Goal: Task Accomplishment & Management: Manage account settings

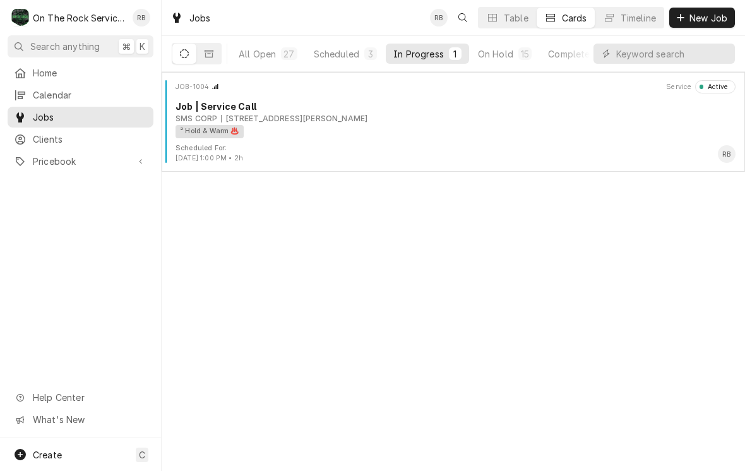
click at [339, 118] on div "1109 W Faris Rd, Greenville, SC 29605" at bounding box center [294, 118] width 146 height 11
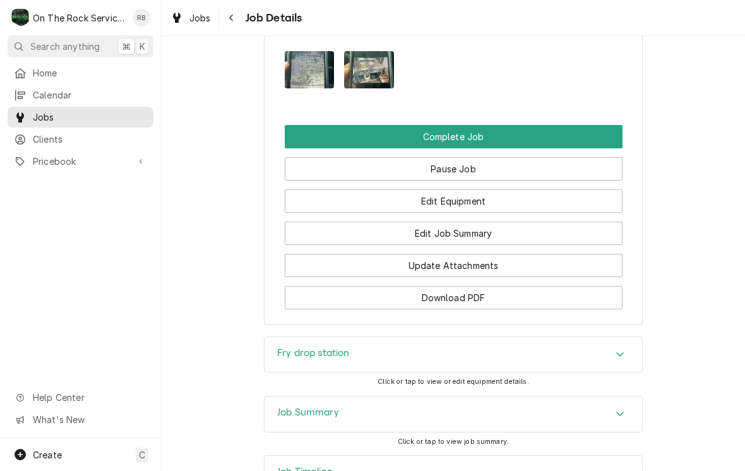
scroll to position [1293, 0]
click at [521, 223] on button "Edit Job Summary" at bounding box center [454, 233] width 338 height 23
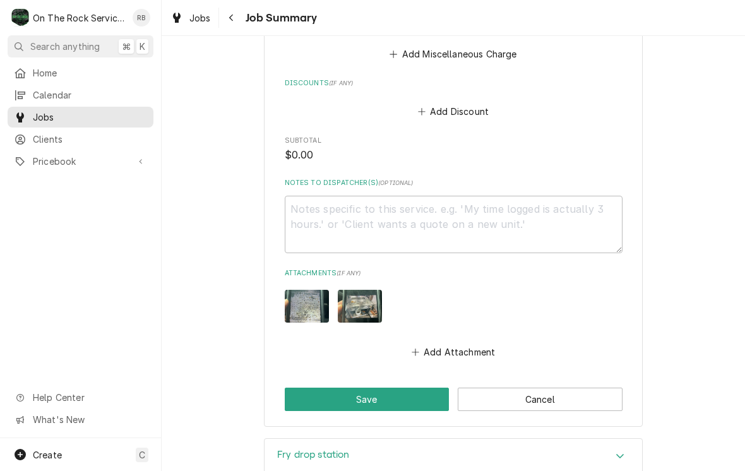
scroll to position [707, 0]
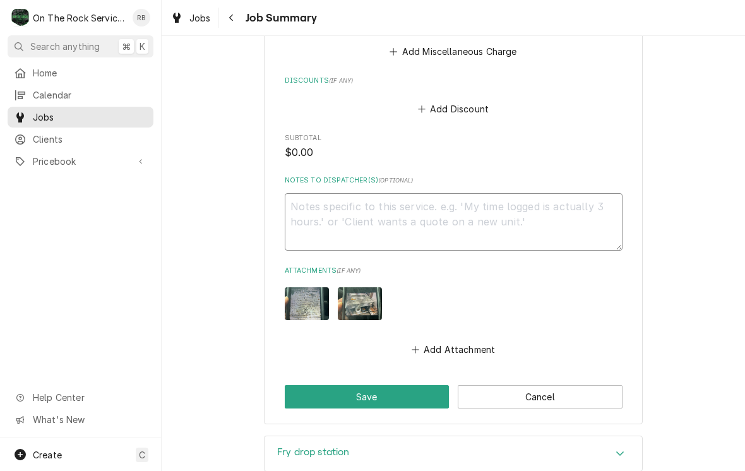
click at [311, 213] on textarea "Notes to Dispatcher(s) ( optional )" at bounding box center [454, 221] width 338 height 57
type textarea "x"
type textarea "8"
type textarea "x"
type textarea "8/"
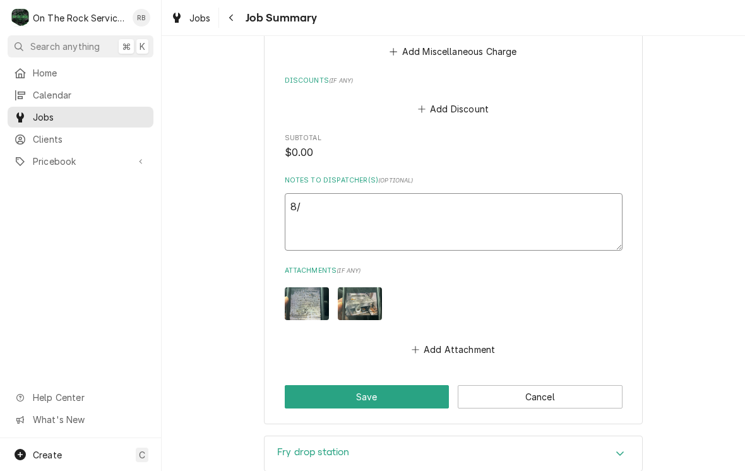
type textarea "x"
type textarea "8/2"
type textarea "x"
type textarea "8/20"
type textarea "x"
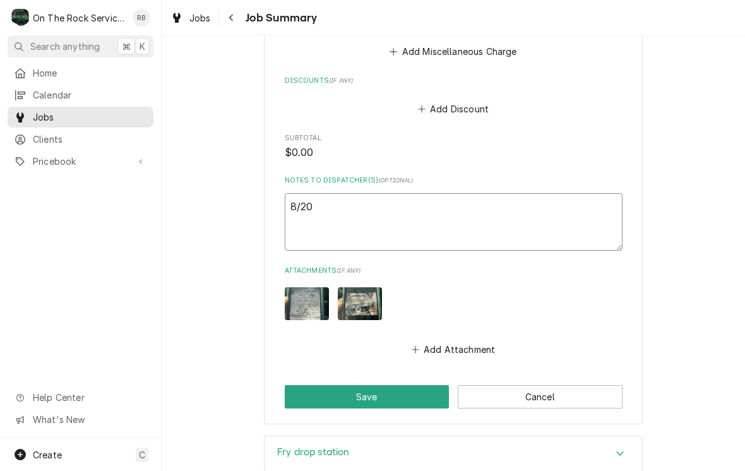
type textarea "8/20/"
type textarea "x"
type textarea "8/20/2"
type textarea "x"
type textarea "8/20/25"
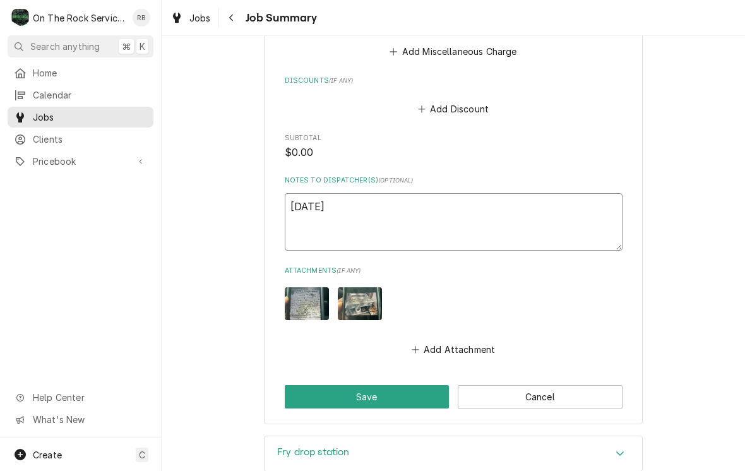
type textarea "x"
type textarea "8/20/25"
type textarea "x"
type textarea "8/20/25"
type textarea "x"
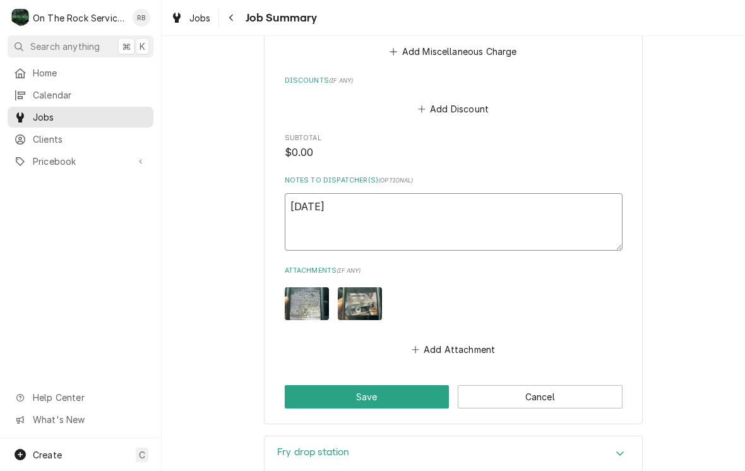
type textarea "8/20/25 R"
type textarea "x"
type textarea "8/20/25 Ra"
type textarea "x"
type textarea "8/20/25 Ray"
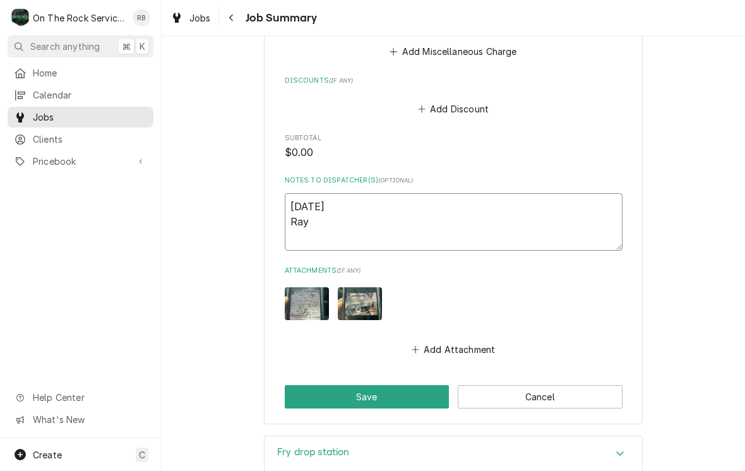
type textarea "x"
type textarea "8/20/25 Ray"
type textarea "x"
type textarea "8/20/25 Ray a"
type textarea "x"
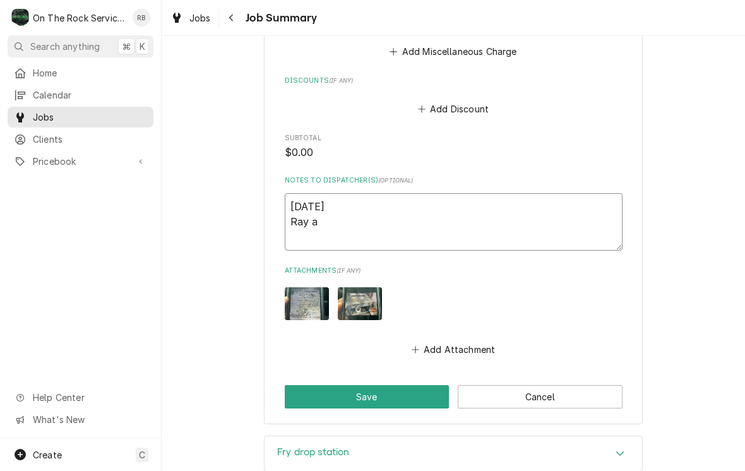
type textarea "8/20/25 Ray an"
type textarea "x"
type textarea "8/20/25 Ray and"
type textarea "x"
type textarea "8/20/25 Ray and"
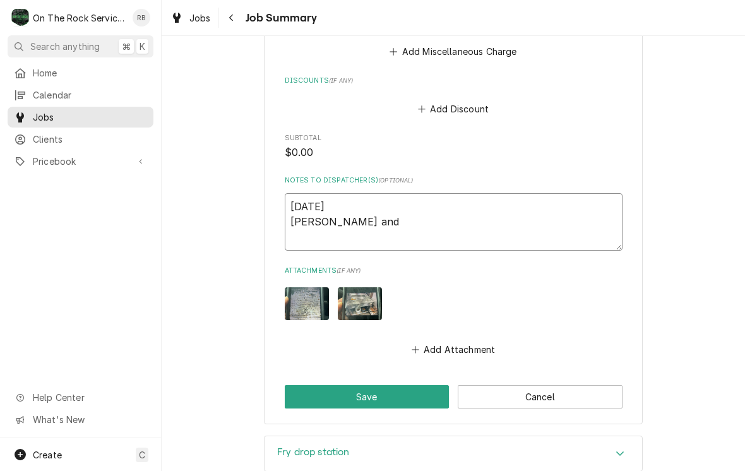
type textarea "x"
type textarea "8/20/25 Ray and I"
type textarea "x"
type textarea "8/20/25 Ray and Iz"
type textarea "x"
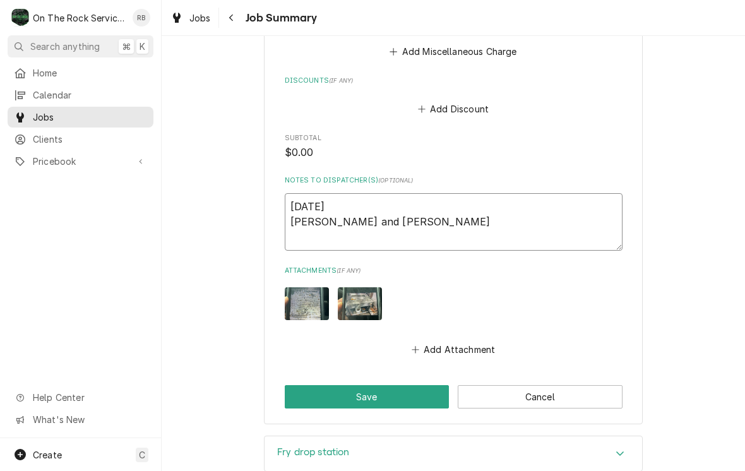
type textarea "8/20/25 Ray and Izz"
type textarea "x"
type textarea "8/20/25 Ray and Izzy"
type textarea "x"
type textarea "8/20/25 Ray and Izzy"
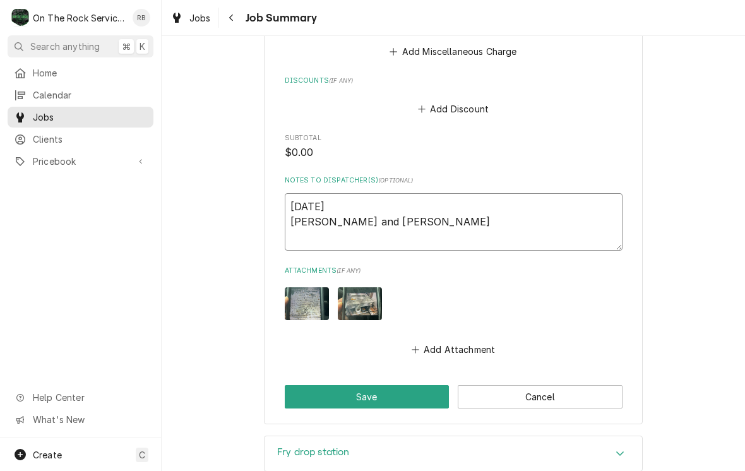
type textarea "x"
type textarea "8/20/25 Ray and Izzy p"
type textarea "x"
type textarea "8/20/25 Ray and Izzy pr"
type textarea "x"
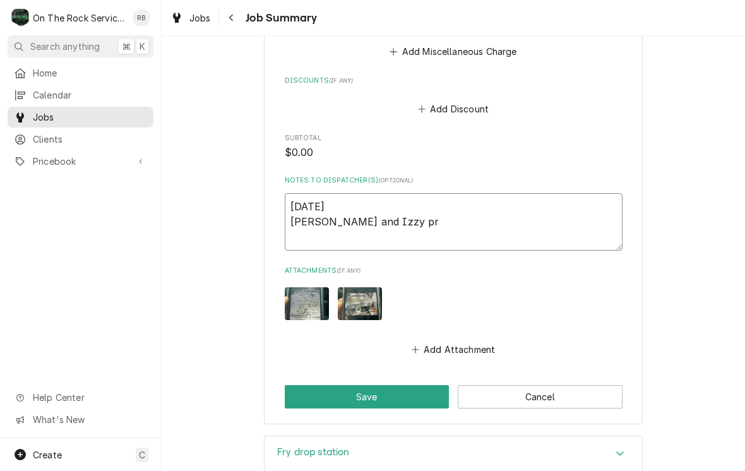
type textarea "8/20/25 Ray and Izzy pro"
type textarea "x"
type textarea "8/20/25 Ray and Izzy provided"
type textarea "x"
type textarea "8/20/25 Ray and Izzy provided"
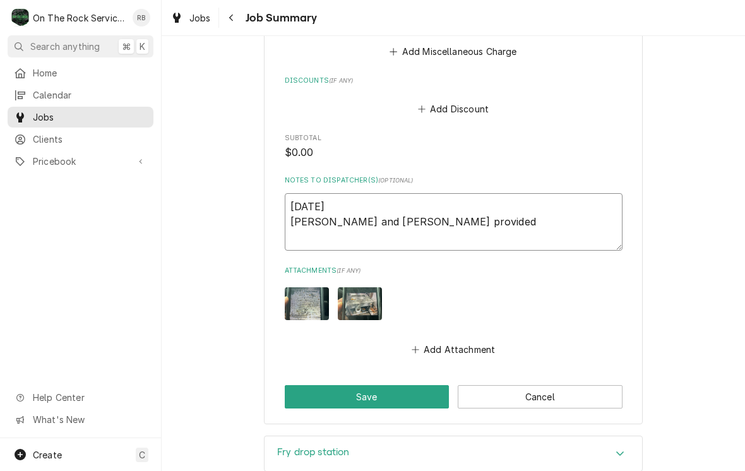
type textarea "x"
type textarea "8/20/25 Ray and Izzy provided s"
type textarea "x"
type textarea "8/20/25 Ray and Izzy provided se"
type textarea "x"
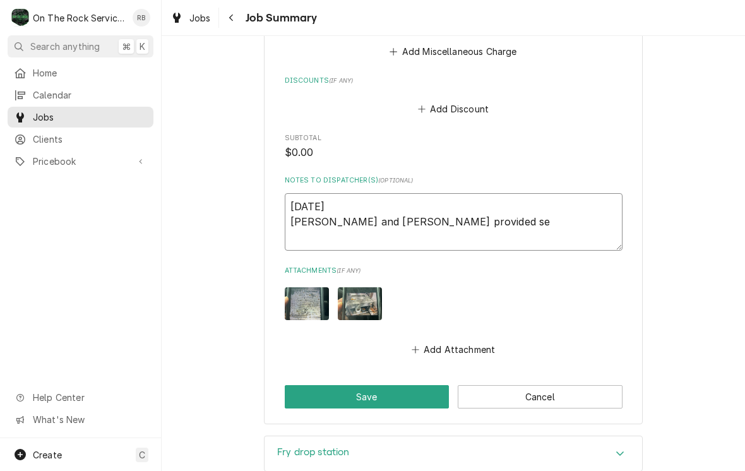
type textarea "8/20/25 Ray and Izzy provided ser"
type textarea "x"
type textarea "8/20/25 Ray and Izzy provided service"
type textarea "x"
type textarea "8/20/25 Ray and Izzy provided service"
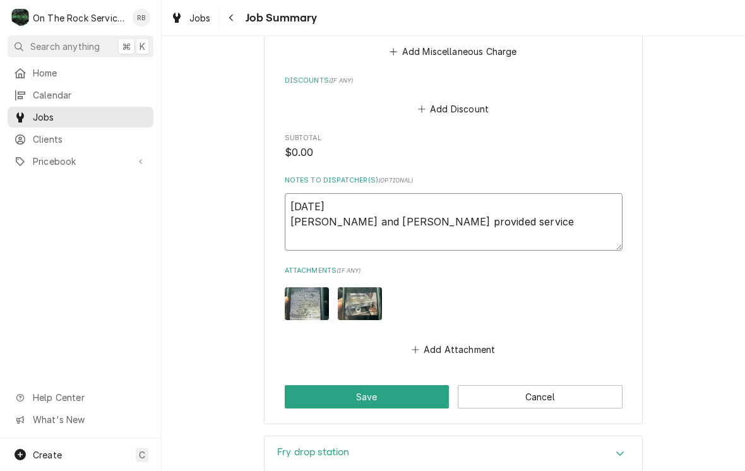
type textarea "x"
type textarea "8/20/25 Ray and Izzy provided service a"
type textarea "x"
type textarea "8/20/25 Ray and Izzy provided service an"
type textarea "x"
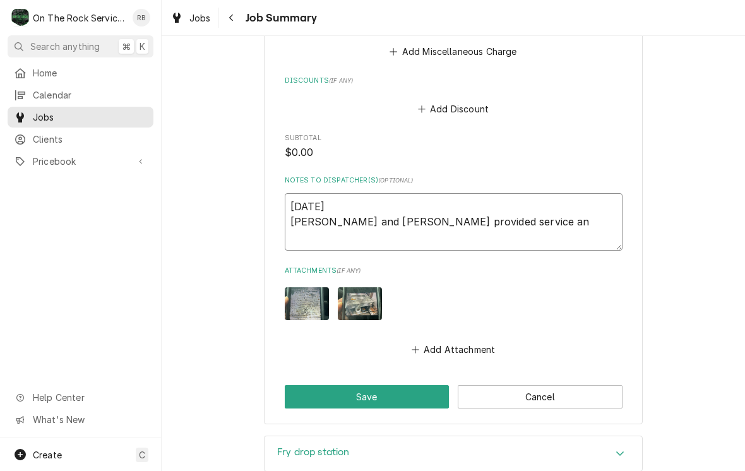
type textarea "8/20/25 Ray and Izzy provided service and"
type textarea "x"
type textarea "8/20/25 Ray and Izzy provided service and"
type textarea "x"
type textarea "8/20/25 Ray and Izzy provided service and l"
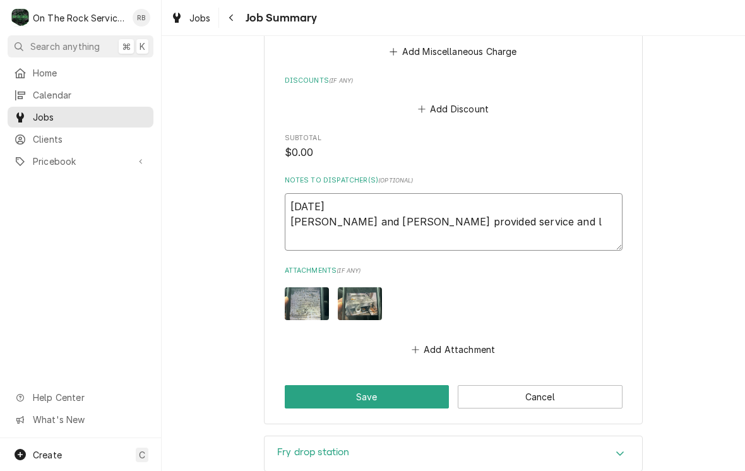
type textarea "x"
type textarea "8/20/25 Ray and Izzy provided service and la"
type textarea "x"
type textarea "8/20/25 Ray and Izzy provided service and lab"
type textarea "x"
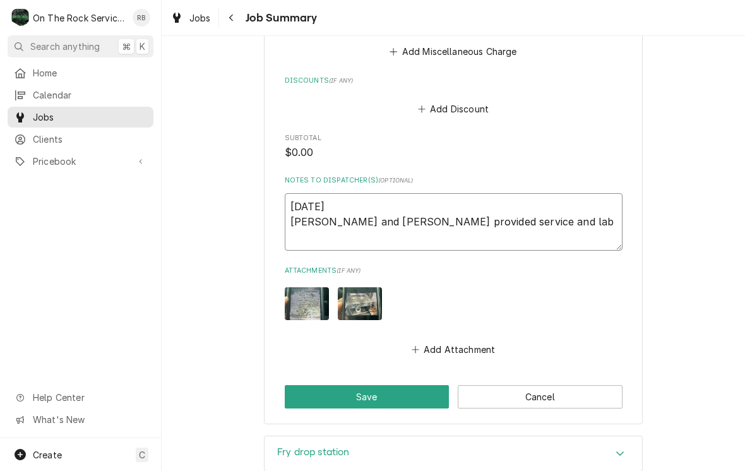
type textarea "8/20/25 Ray and Izzy provided service and labo"
type textarea "x"
type textarea "8/20/25 Ray and Izzy provided service and labor"
type textarea "x"
type textarea "8/20/25 Ray and Izzy provided service and labor"
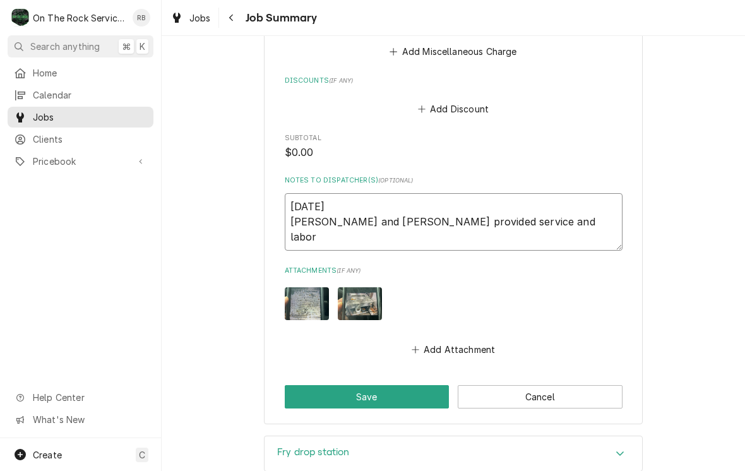
type textarea "x"
type textarea "8/20/25 Ray and Izzy provided service and labor a"
type textarea "x"
type textarea "8/20/25 Ray and Izzy provided service and labor as"
type textarea "x"
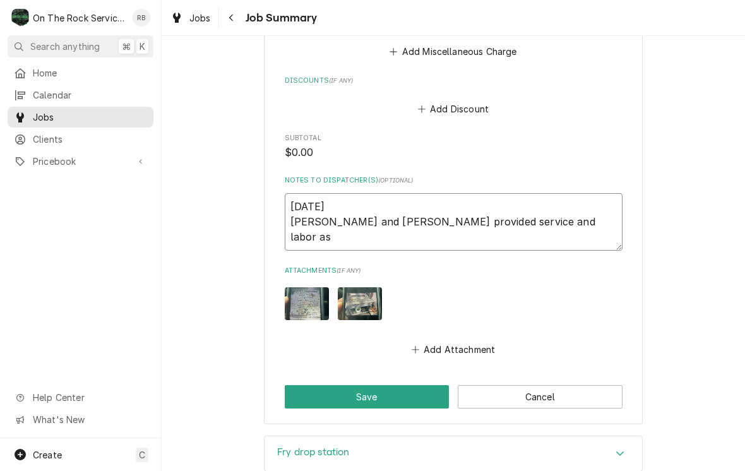
type textarea "8/20/25 Ray and Izzy provided service and labor as"
type textarea "x"
type textarea "8/20/25 Ray and Izzy provided service and labor as w"
type textarea "x"
type textarea "8/20/25 Ray and Izzy provided service and labor as we"
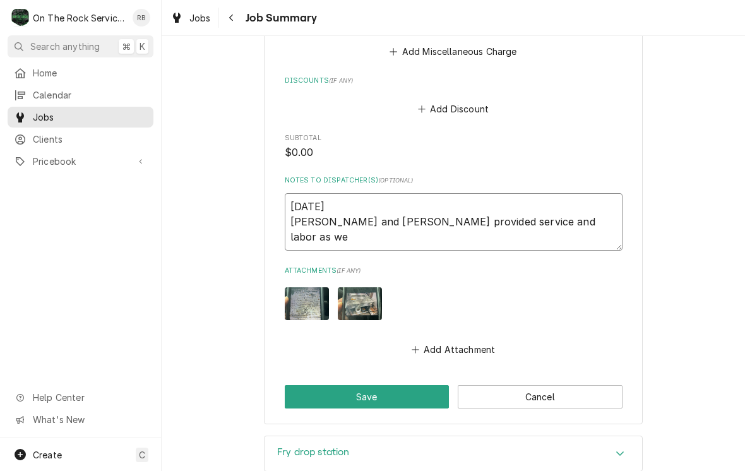
type textarea "x"
type textarea "8/20/25 Ray and Izzy provided service and labor as we"
type textarea "x"
type textarea "8/20/25 Ray and Izzy provided service and labor as we"
type textarea "x"
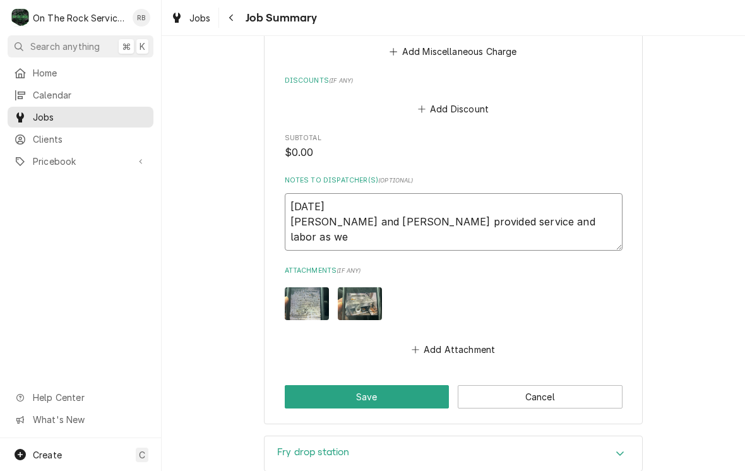
type textarea "8/20/25 Ray and Izzy provided service and labor as w"
type textarea "x"
type textarea "8/20/25 Ray and Izzy provided service and labor as"
type textarea "x"
type textarea "8/20/25 Ray and Izzy provided service and labor as"
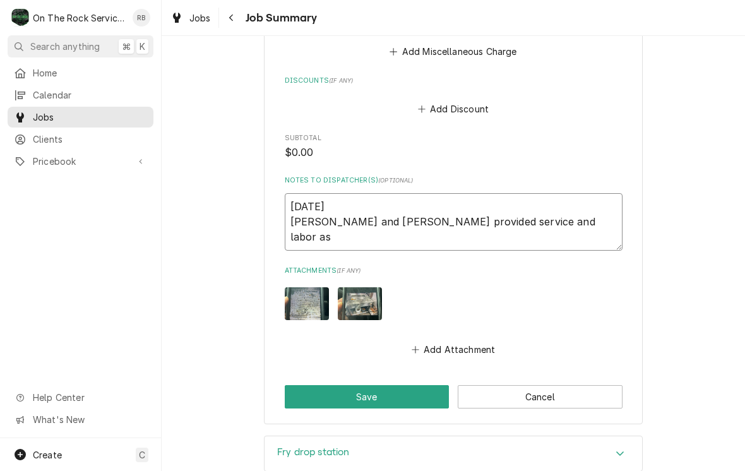
type textarea "x"
type textarea "8/20/25 Ray and Izzy provided service and labor a"
type textarea "x"
type textarea "8/20/25 Ray and Izzy provided service and labor"
type textarea "x"
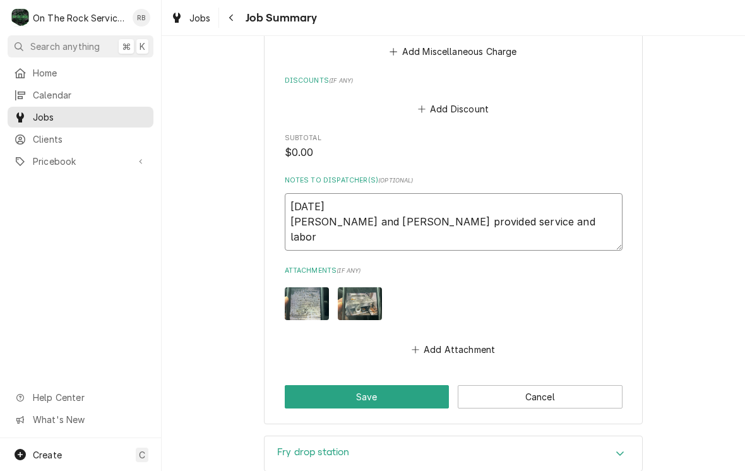
type textarea "8/20/25 Ray and Izzy provided service and labor"
type textarea "x"
type textarea "8/20/25 Ray and Izzy provided service and labor."
type textarea "x"
type textarea "8/20/25 Ray and Izzy provided service and labor."
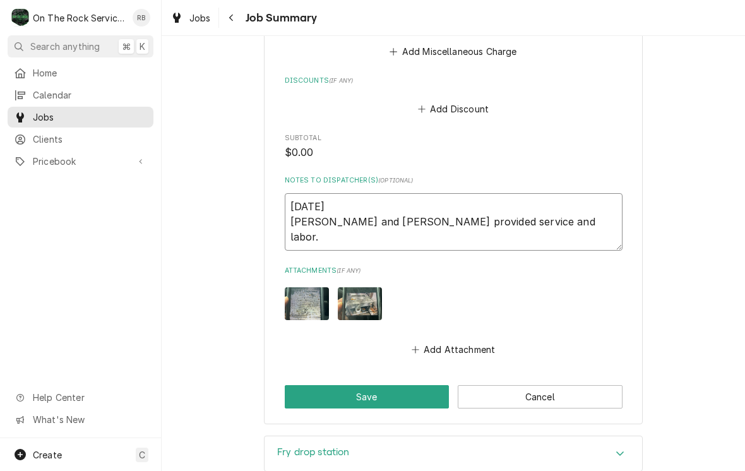
type textarea "x"
type textarea "8/20/25 Ray and Izzy provided service and labor."
type textarea "x"
type textarea "8/20/25 Ray and Izzy provided service and labor. T"
type textarea "x"
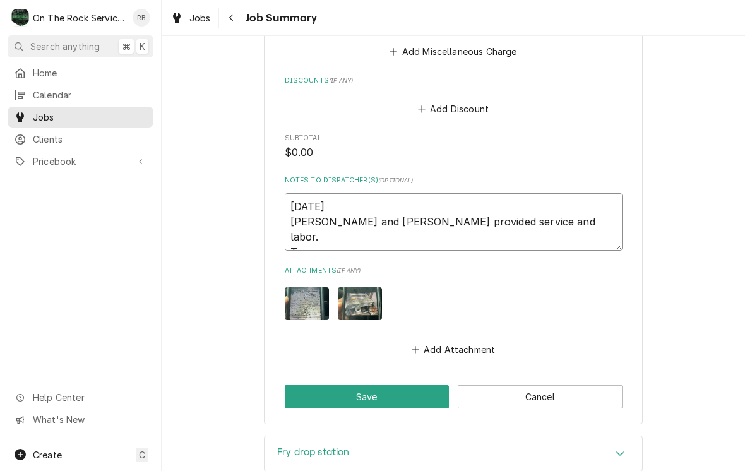
type textarea "8/20/25 Ray and Izzy provided service and labor. Te"
type textarea "x"
type textarea "8/20/25 Ray and Izzy provided service and labor. T"
type textarea "x"
type textarea "8/20/25 Ray and Izzy provided service and labor."
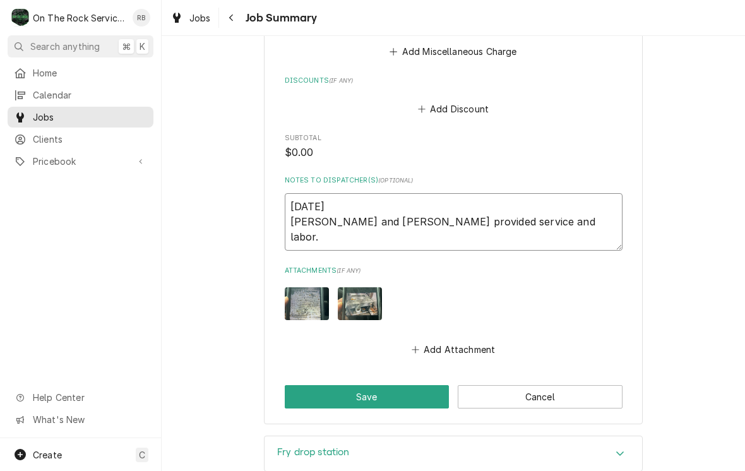
type textarea "x"
type textarea "8/20/25 Ray and Izzy provided service and labor."
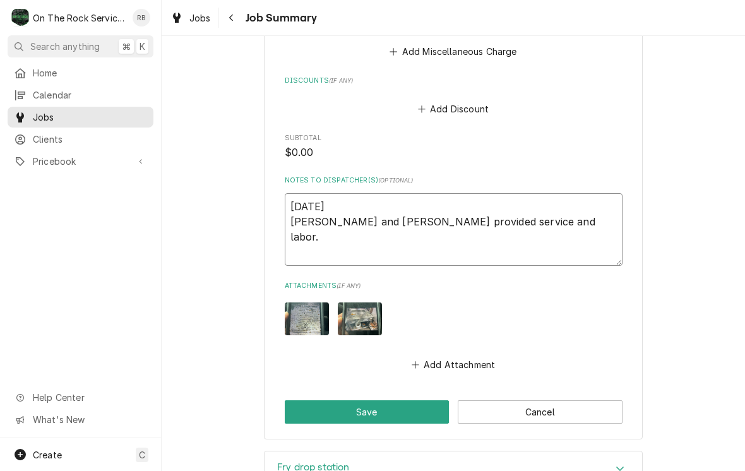
type textarea "x"
type textarea "8/20/25 Ray and Izzy provided service and labor. T"
type textarea "x"
type textarea "8/20/25 Ray and Izzy provided service and labor. Te"
type textarea "x"
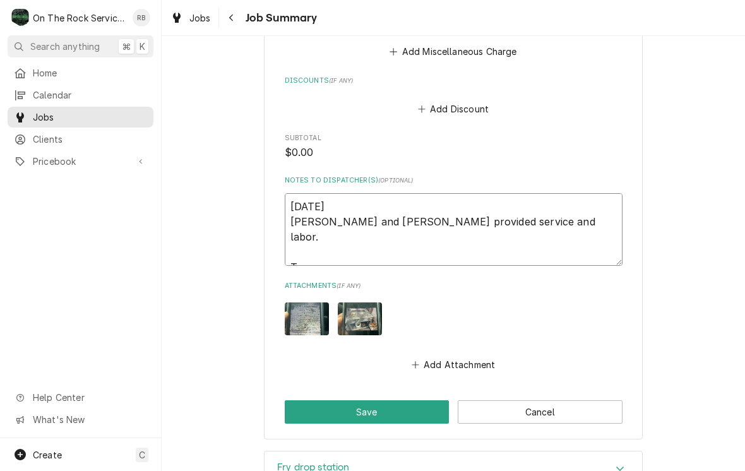
type textarea "8/20/25 Ray and Izzy provided service and labor. Tec"
type textarea "x"
type textarea "8/20/25 Ray and Izzy provided service and labor. Tech"
type textarea "x"
type textarea "8/20/25 Ray and Izzy provided service and labor. Techs"
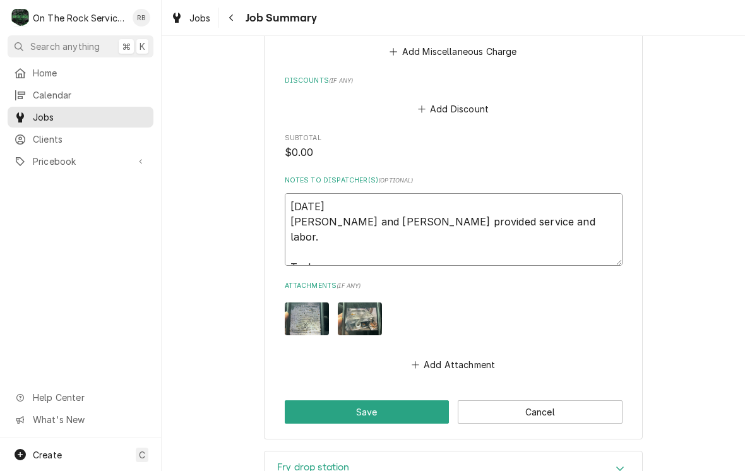
type textarea "x"
type textarea "8/20/25 Ray and Izzy provided service and labor. Techs"
type textarea "x"
type textarea "8/20/25 Ray and Izzy provided service and labor. Techs"
type textarea "x"
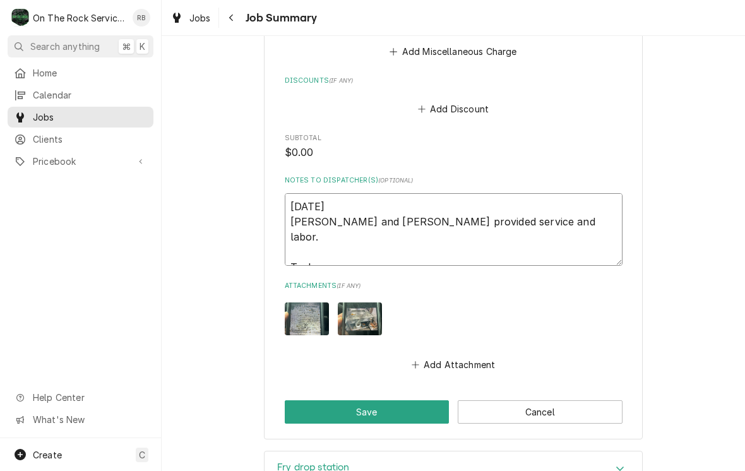
type textarea "8/20/25 Ray and Izzy provided service and labor. Tech"
type textarea "x"
type textarea "8/20/25 Ray and Izzy provided service and labor. Tec"
type textarea "x"
type textarea "8/20/25 Ray and Izzy provided service and labor. Te"
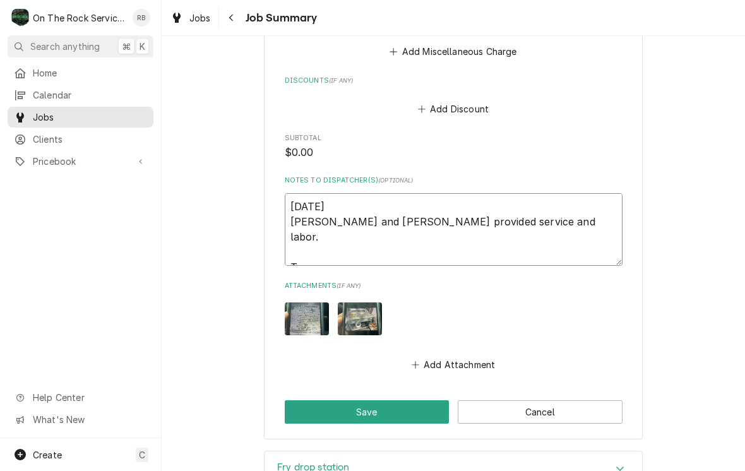
type textarea "x"
type textarea "8/20/25 Ray and Izzy provided service and labor. T"
type textarea "x"
type textarea "8/20/25 Ray and Izzy provided service and labor."
type textarea "x"
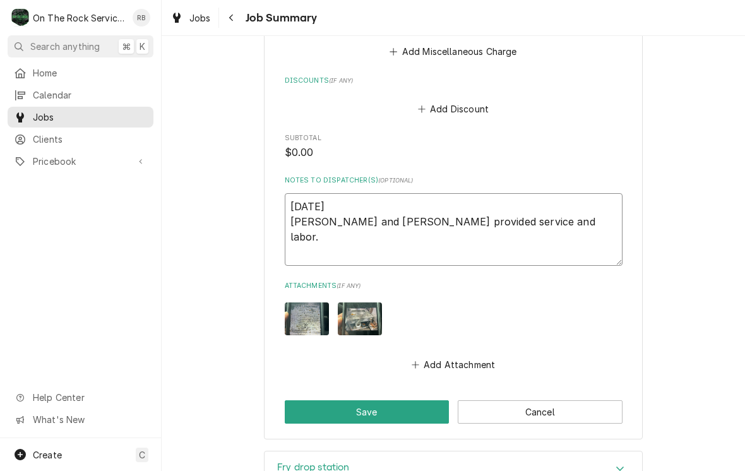
type textarea "8/20/25 Ray and Izzy provided service and labor. T"
type textarea "x"
type textarea "8/20/25 Ray and Izzy provided service and labor. Te"
type textarea "x"
type textarea "8/20/25 Ray and Izzy provided service and labor. Tec"
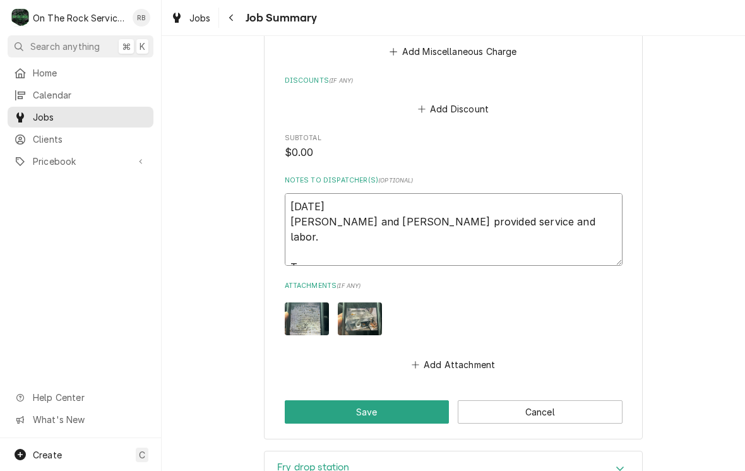
type textarea "x"
type textarea "8/20/25 Ray and Izzy provided service and labor. Tech"
type textarea "x"
type textarea "8/20/25 Ray and Izzy provided service and labor. Techs"
type textarea "x"
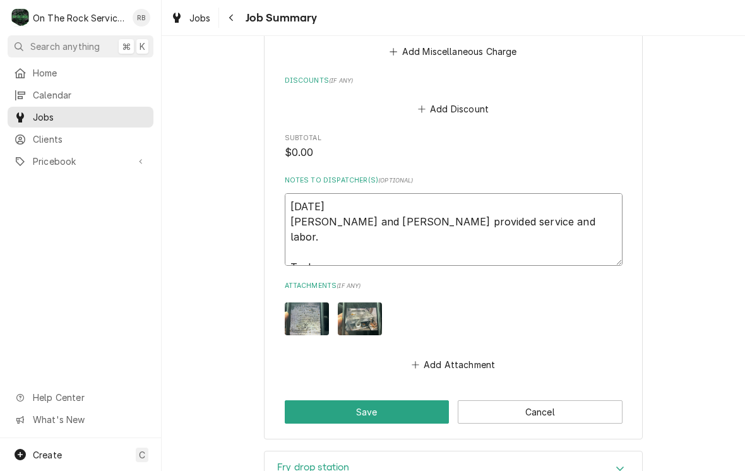
type textarea "8/20/25 Ray and Izzy provided service and labor. Techs"
type textarea "x"
type textarea "8/20/25 Ray and Izzy provided service and labor. Techs"
type textarea "x"
type textarea "8/20/25 Ray and Izzy provided service and labor. Tech"
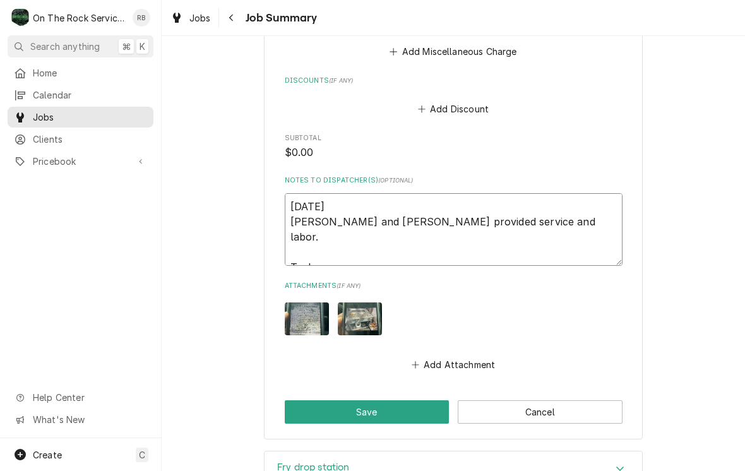
type textarea "x"
type textarea "8/20/25 Ray and Izzy provided service and labor. Tec"
type textarea "x"
type textarea "8/20/25 Ray and Izzy provided service and labor. Te"
type textarea "x"
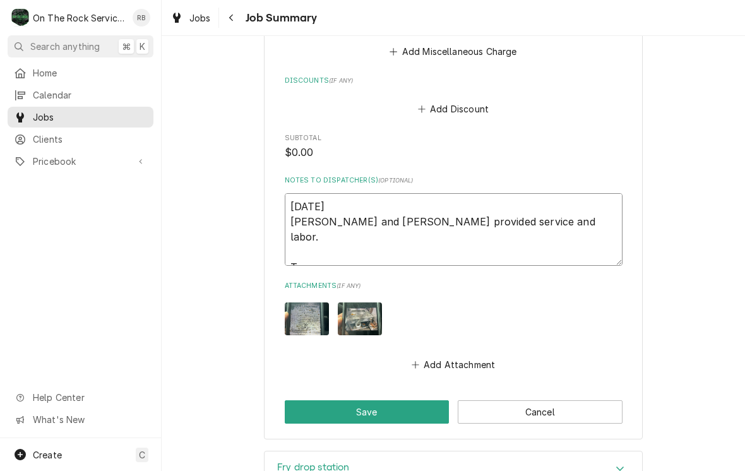
type textarea "8/20/25 Ray and Izzy provided service and labor. T"
type textarea "x"
type textarea "8/20/25 Ray and Izzy provided service and labor."
type textarea "x"
type textarea "8/20/25 Ray and Izzy provided service and labor."
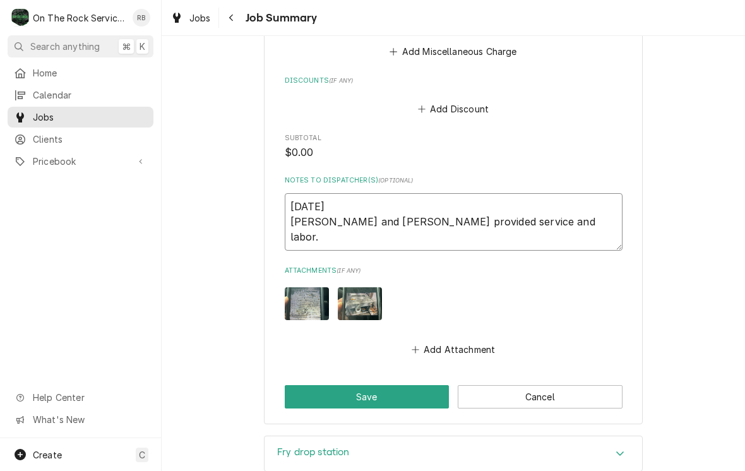
type textarea "x"
type textarea "8/20/25 Ray and Izzy provided service and labor."
type textarea "x"
type textarea "8/20/25 Ray and Izzy provided service and labor. T"
type textarea "x"
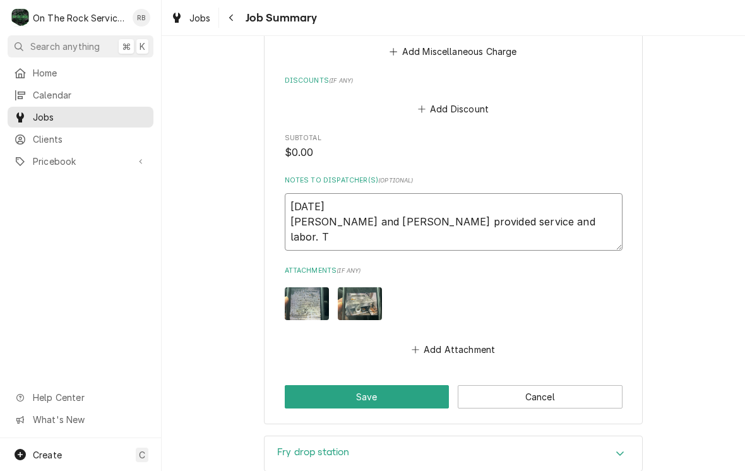
type textarea "8/20/25 Ray and Izzy provided service and labor. Te"
type textarea "x"
type textarea "8/20/25 Ray and Izzy provided service and labor. Tec"
type textarea "x"
type textarea "8/20/25 Ray and Izzy provided service and labor. Tech"
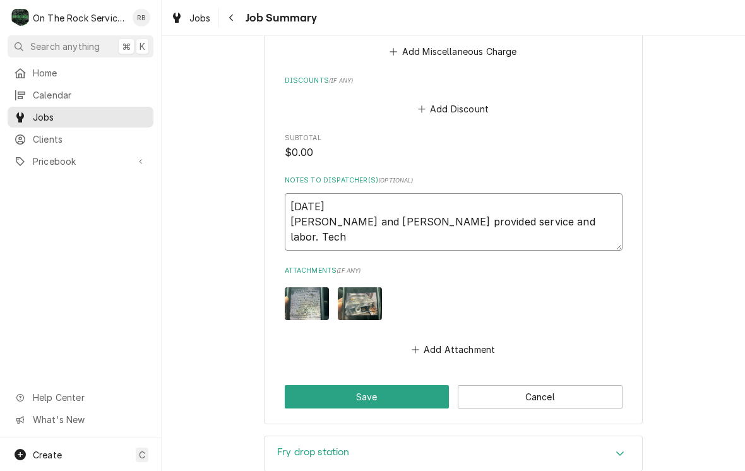
type textarea "x"
type textarea "8/20/25 Ray and Izzy provided service and labor. Techs"
type textarea "x"
type textarea "8/20/25 Ray and Izzy provided service and labor. Techs"
type textarea "x"
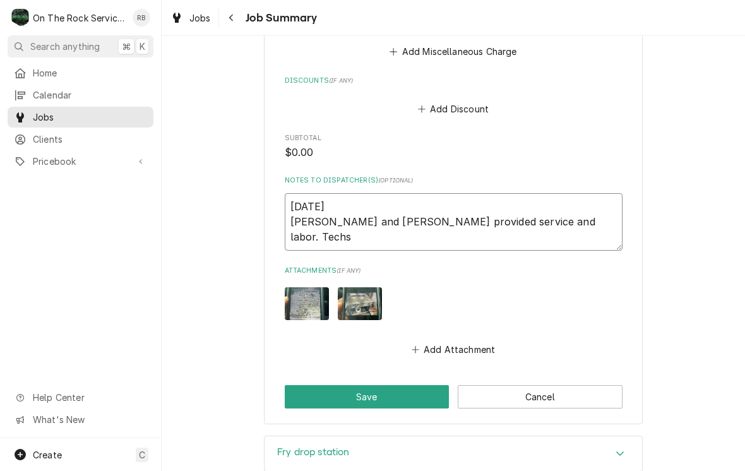
type textarea "8/20/25 Ray and Izzy provided service and labor. Techs"
type textarea "x"
type textarea "8/20/25 Ray and Izzy provided service and labor. Tech"
type textarea "x"
type textarea "8/20/25 Ray and Izzy provided service and labor. Tec"
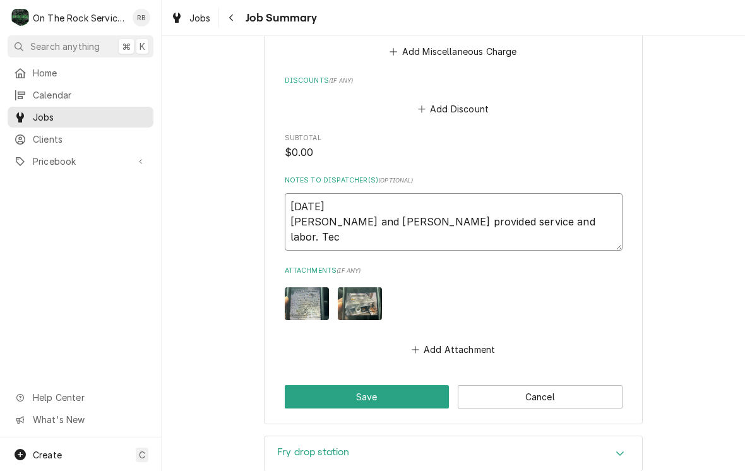
type textarea "x"
type textarea "8/20/25 Ray and Izzy provided service and labor. Te"
type textarea "x"
type textarea "8/20/25 Ray and Izzy provided service and labor. T"
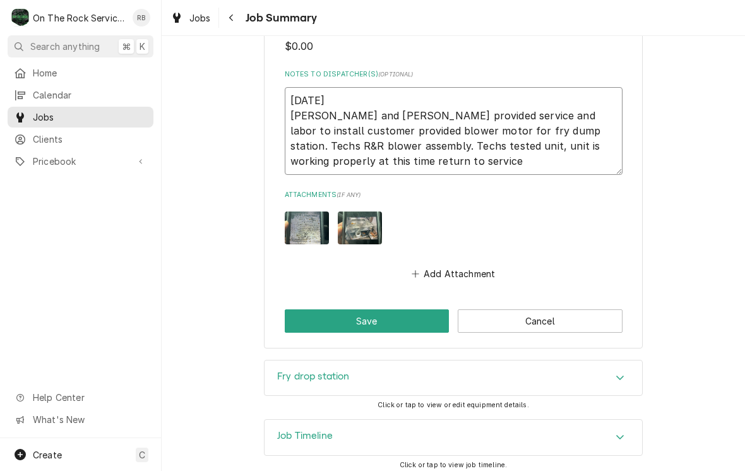
scroll to position [812, 0]
click at [378, 317] on button "Save" at bounding box center [367, 321] width 165 height 23
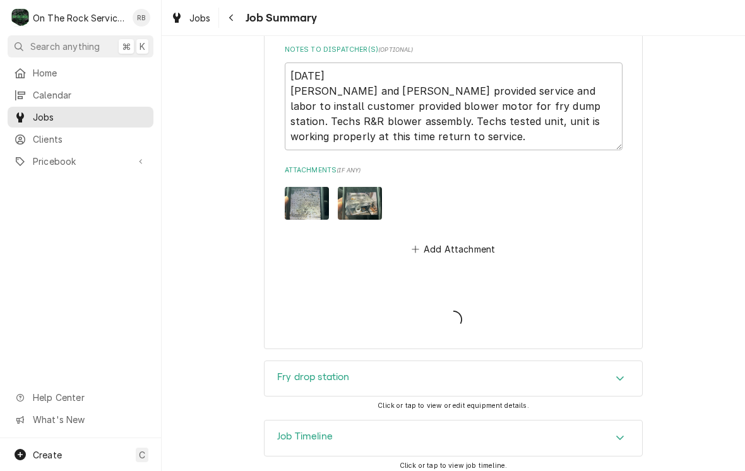
scroll to position [837, 0]
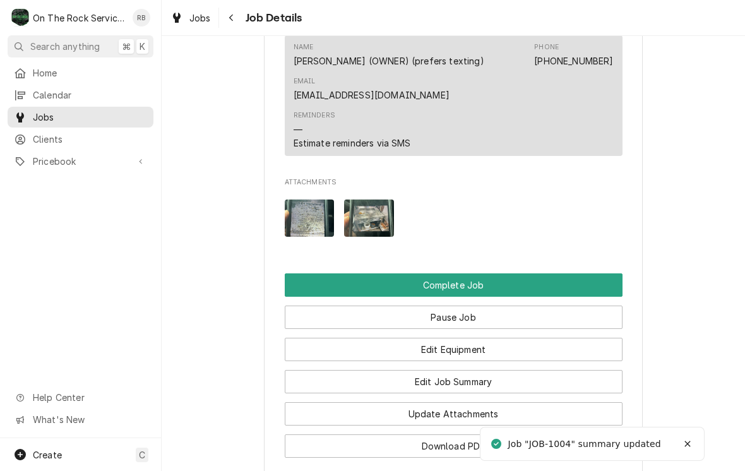
scroll to position [1146, 0]
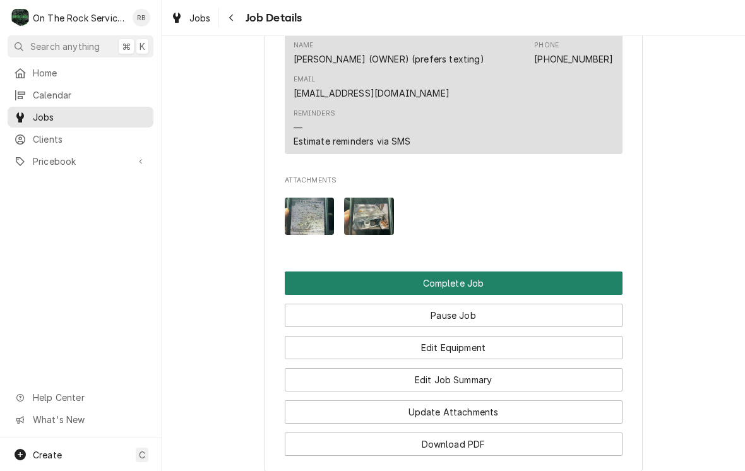
click at [578, 274] on button "Complete Job" at bounding box center [454, 282] width 338 height 23
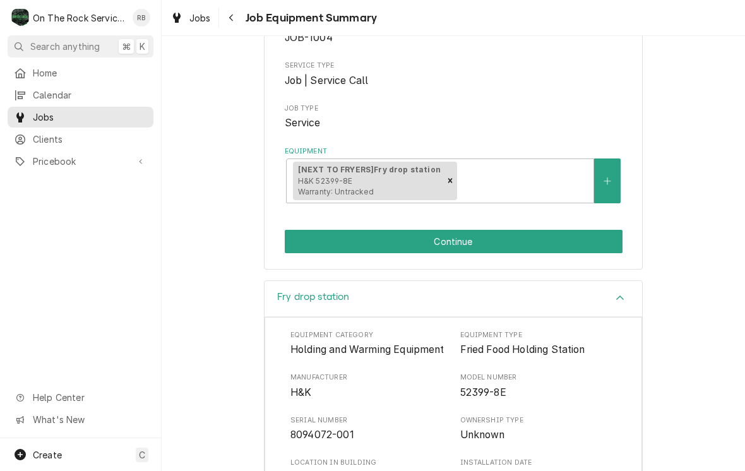
scroll to position [131, 0]
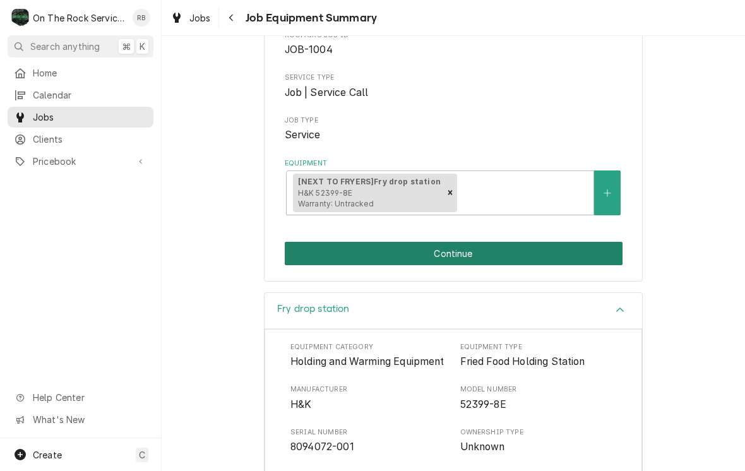
click at [584, 252] on button "Continue" at bounding box center [454, 253] width 338 height 23
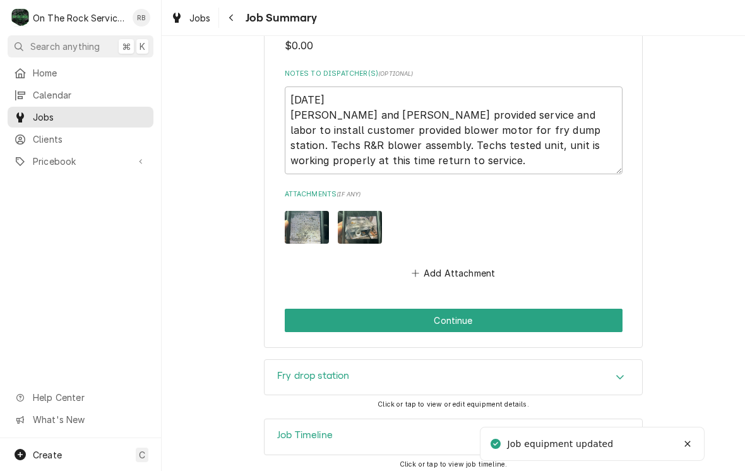
scroll to position [812, 0]
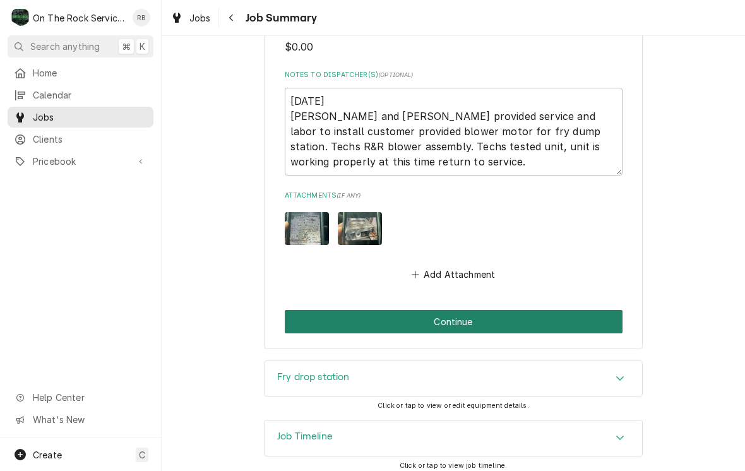
click at [582, 310] on button "Continue" at bounding box center [454, 321] width 338 height 23
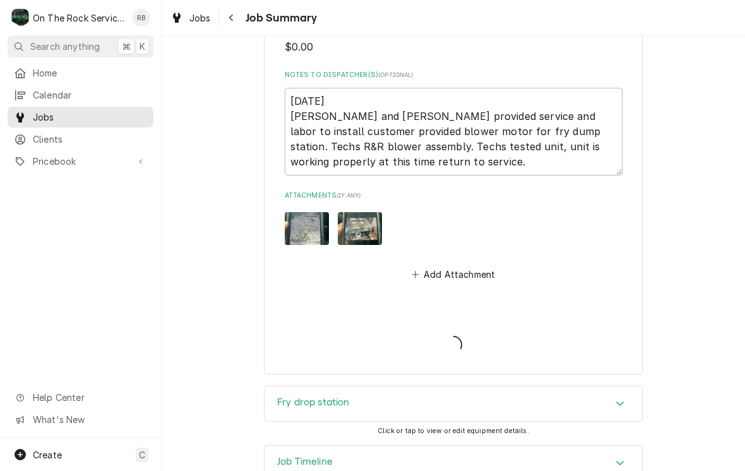
type textarea "x"
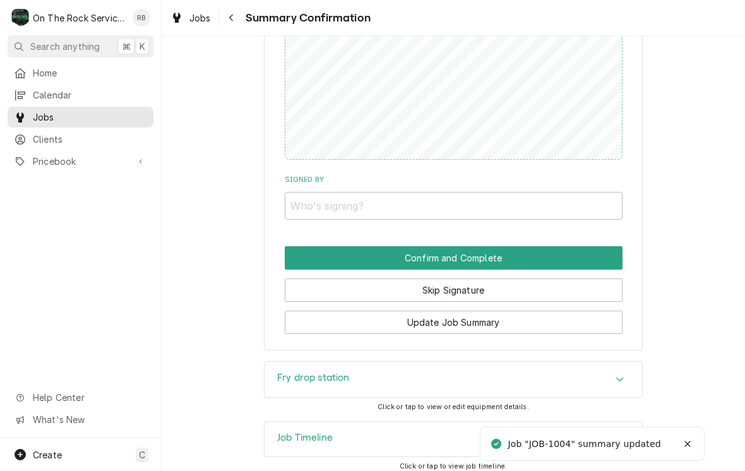
scroll to position [841, 0]
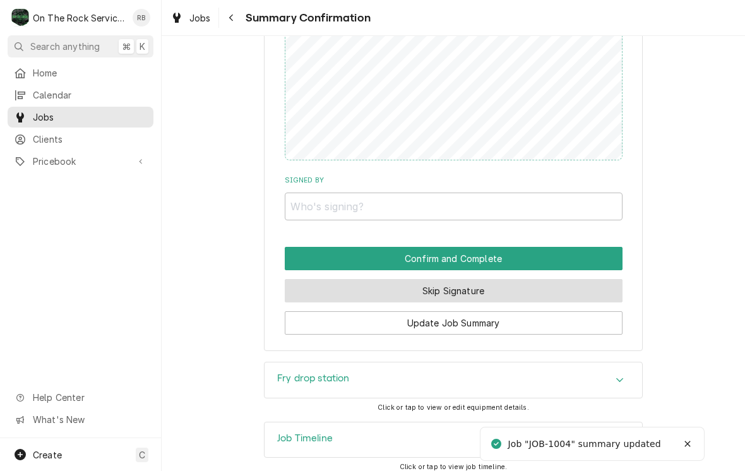
click at [583, 282] on button "Skip Signature" at bounding box center [454, 290] width 338 height 23
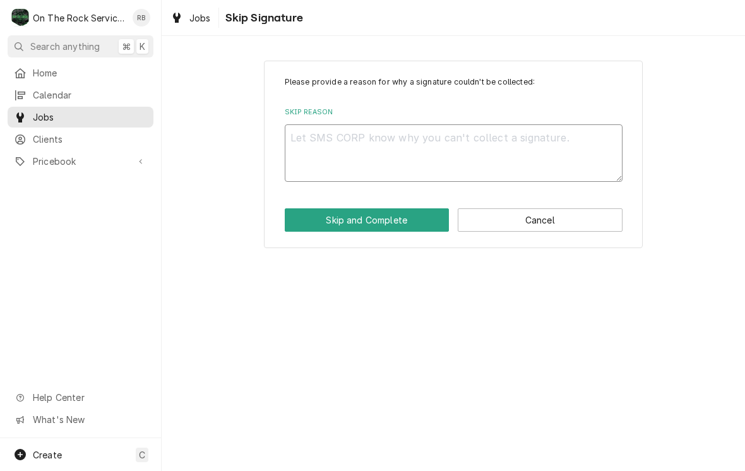
click at [462, 157] on textarea "Skip Reason" at bounding box center [454, 152] width 338 height 57
type textarea "x"
type textarea "N"
type textarea "x"
type textarea "No"
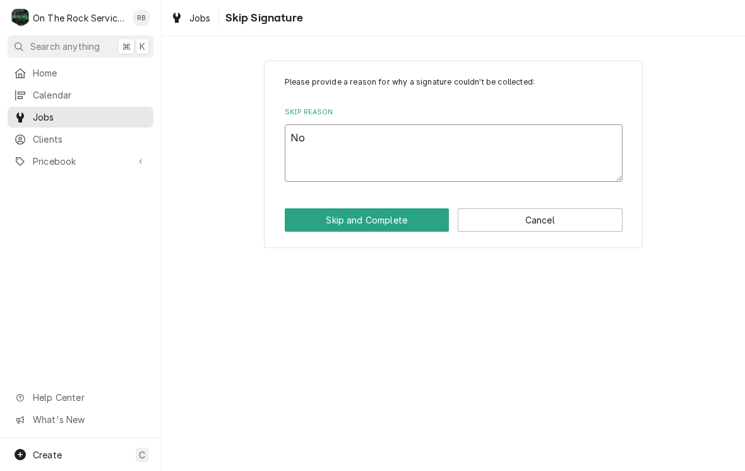
type textarea "x"
type textarea "Not"
type textarea "x"
type textarea "Not"
type textarea "x"
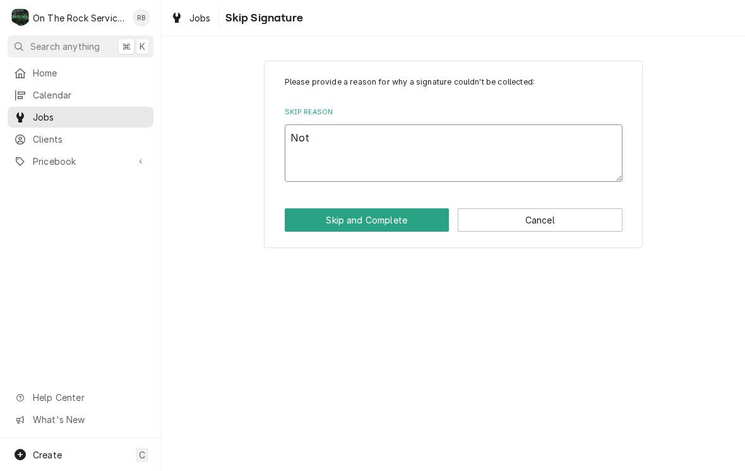
type textarea "Not n"
type textarea "x"
type textarea "Not ne"
type textarea "x"
type textarea "Not nee"
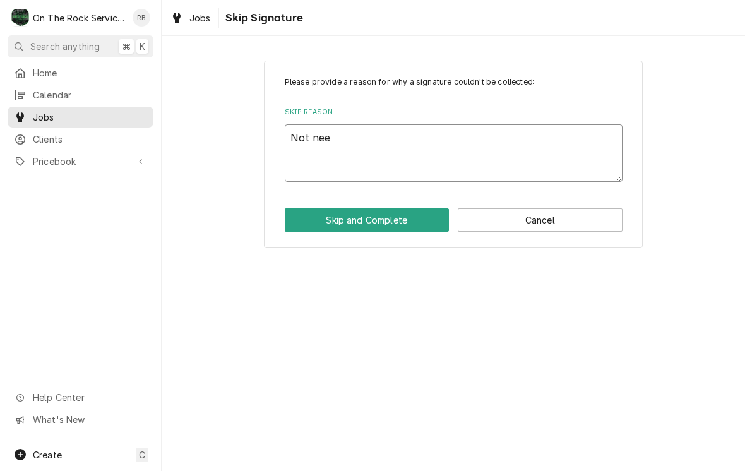
type textarea "x"
type textarea "Not need"
type textarea "x"
type textarea "Not neede"
type textarea "x"
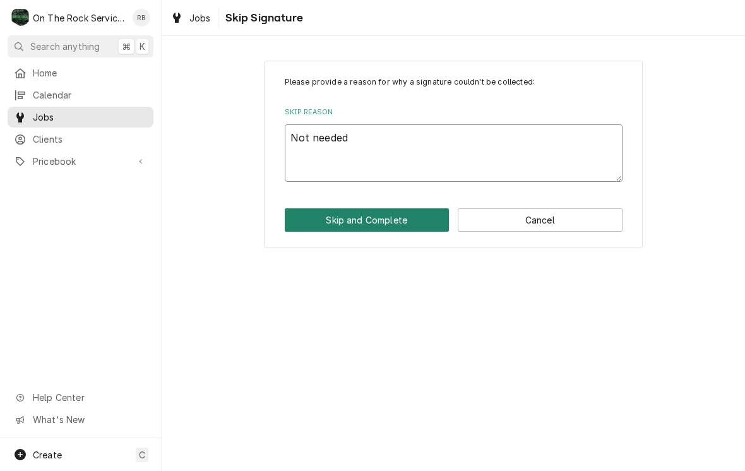
type textarea "Not needed"
click at [372, 219] on button "Skip and Complete" at bounding box center [367, 219] width 165 height 23
type textarea "x"
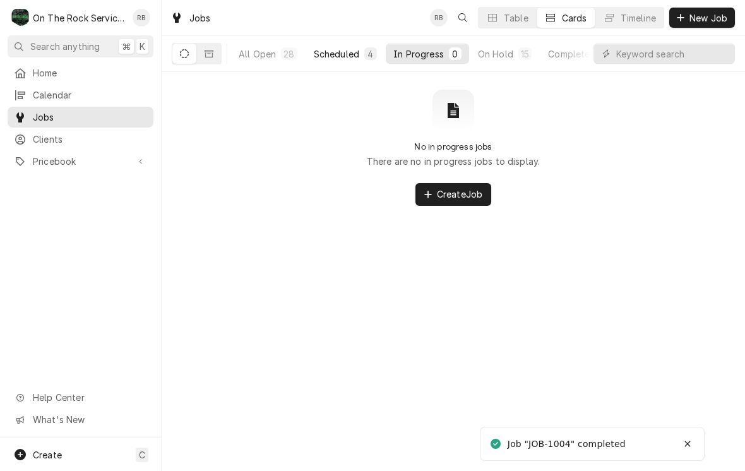
click at [341, 57] on div "Scheduled" at bounding box center [336, 53] width 45 height 13
